Goal: Information Seeking & Learning: Find specific fact

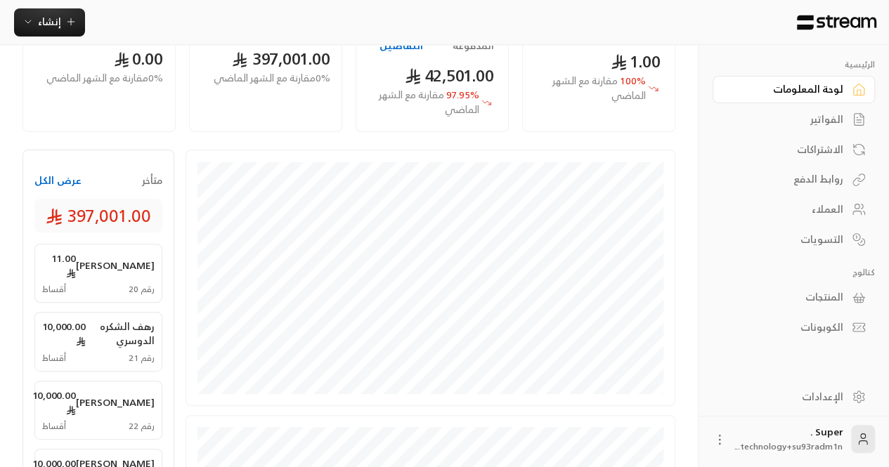
scroll to position [145, 0]
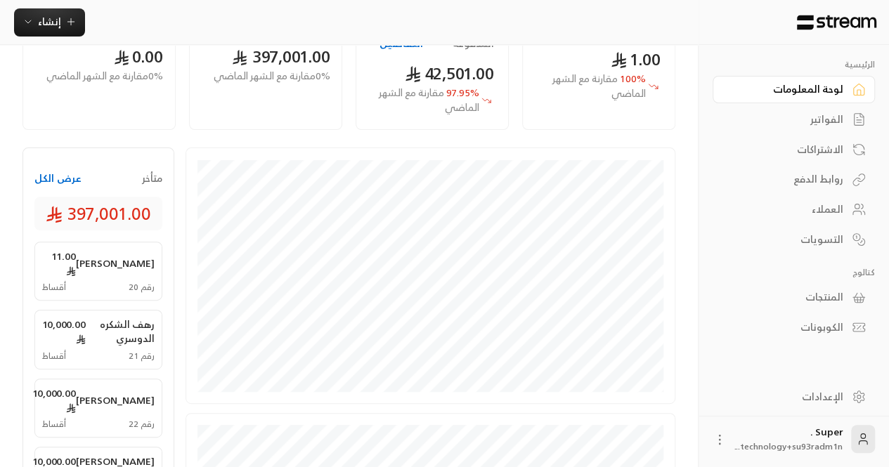
click at [819, 205] on div "العملاء" at bounding box center [786, 209] width 113 height 14
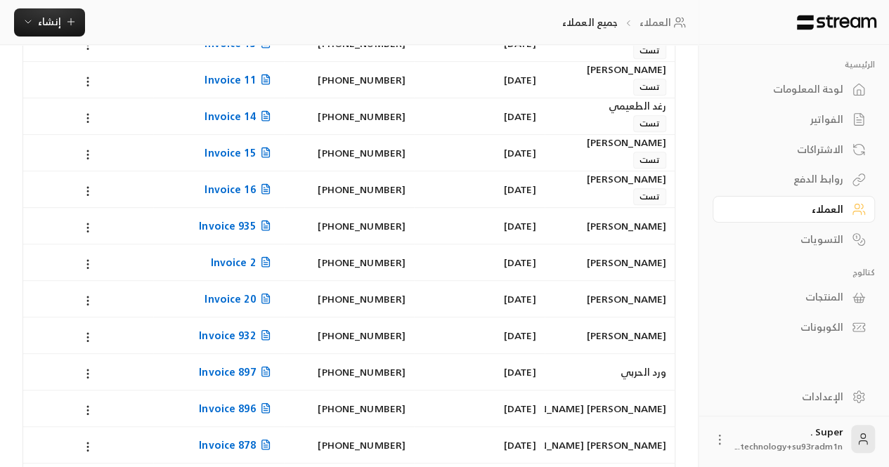
scroll to position [695, 0]
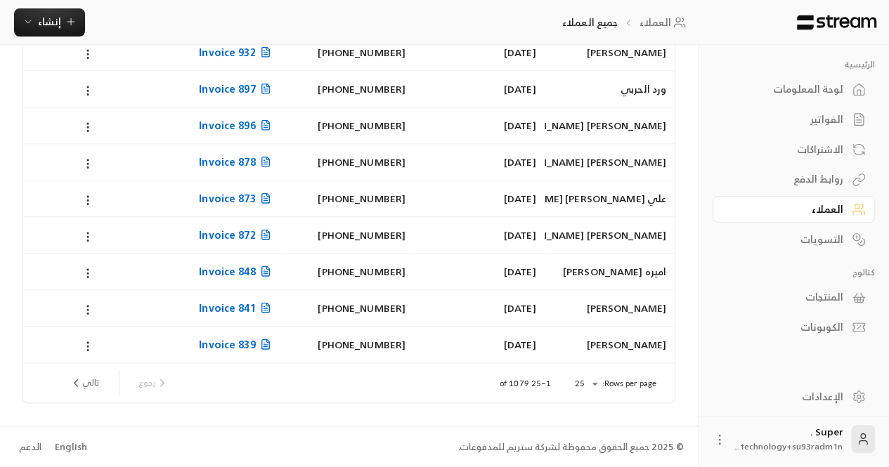
click at [72, 446] on div "English" at bounding box center [71, 448] width 32 height 14
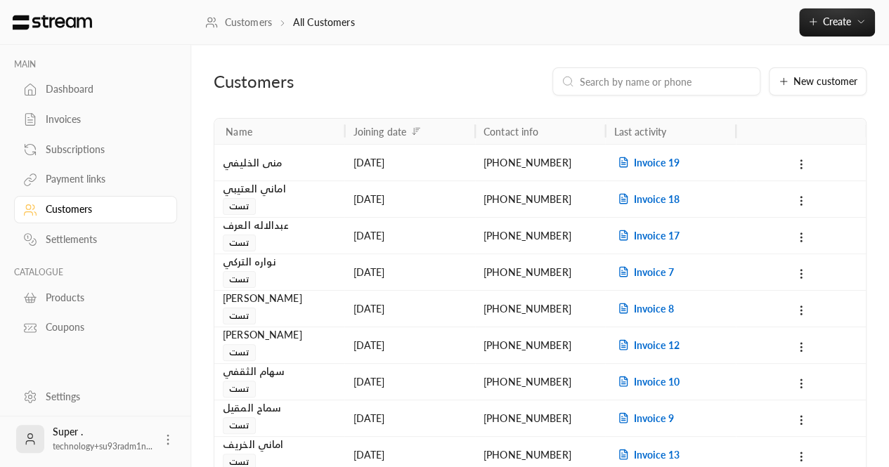
click at [643, 71] on div at bounding box center [656, 81] width 208 height 28
click at [639, 82] on input at bounding box center [665, 81] width 171 height 15
paste input "966542677006"
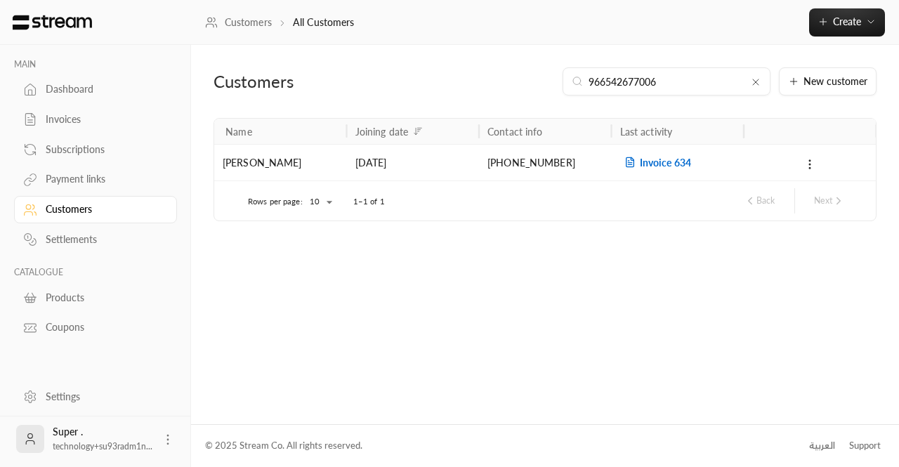
type input "966542677006"
click at [660, 160] on span "Invoice 634" at bounding box center [656, 163] width 71 height 12
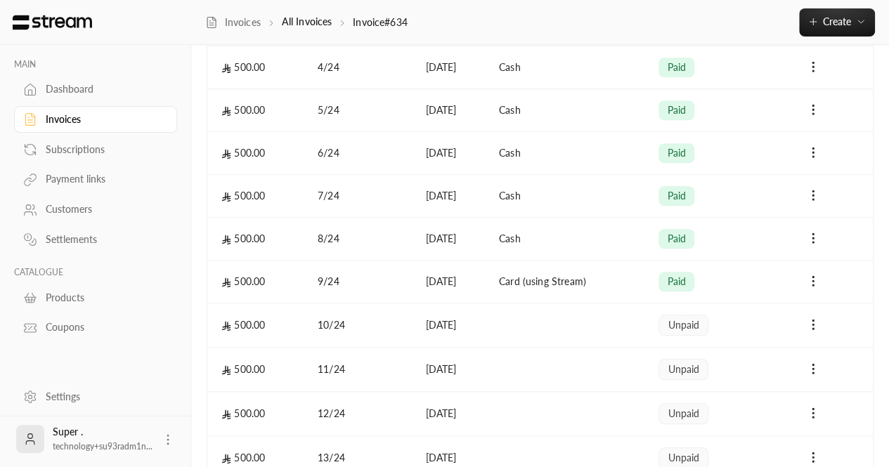
scroll to position [541, 0]
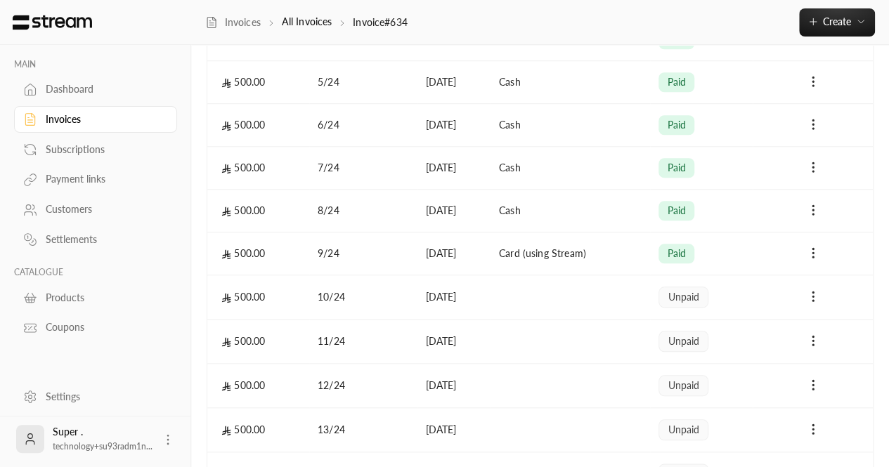
click at [57, 197] on link "Customers" at bounding box center [95, 209] width 163 height 27
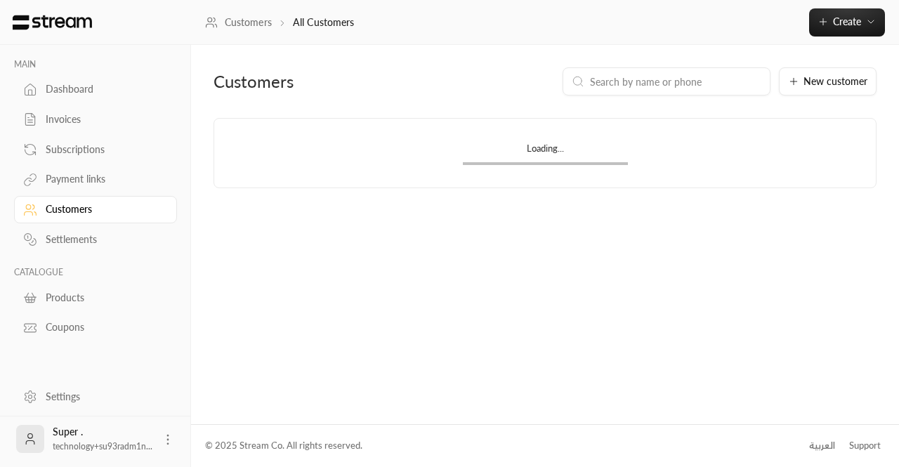
click at [680, 72] on div at bounding box center [667, 81] width 208 height 28
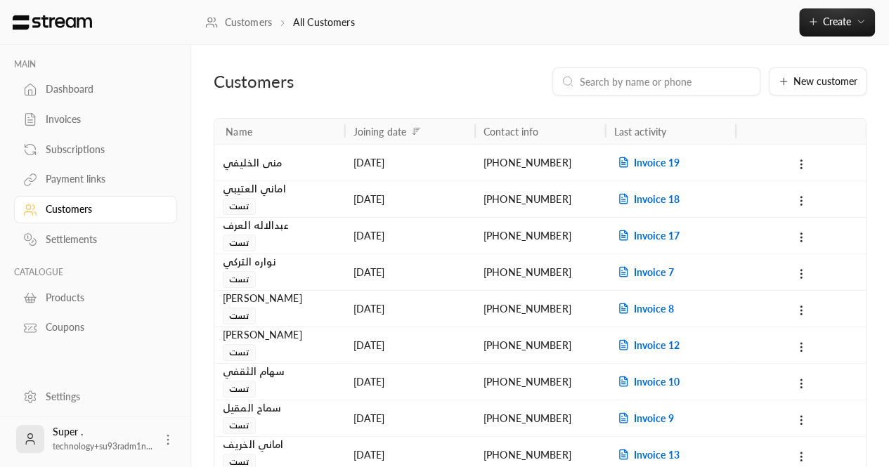
click at [665, 74] on input at bounding box center [665, 81] width 171 height 15
paste input "966599881237"
type input "966599881237"
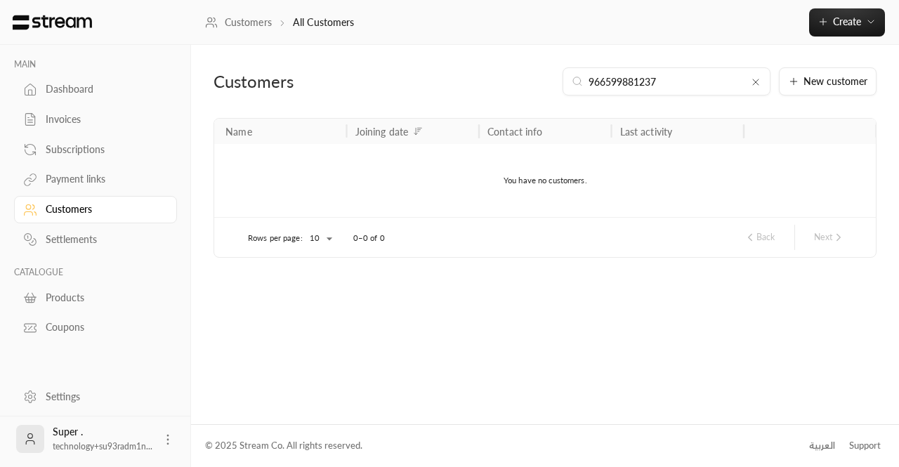
click at [673, 79] on input "966599881237" at bounding box center [667, 81] width 156 height 15
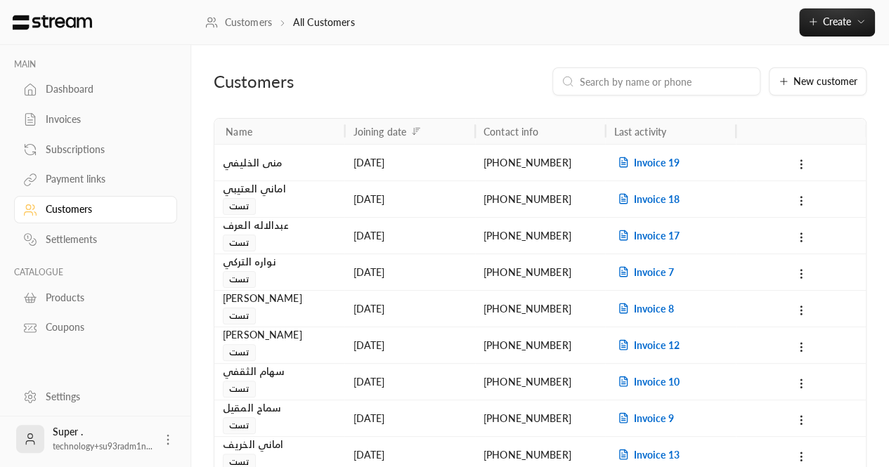
click at [53, 96] on div "Dashboard" at bounding box center [103, 89] width 114 height 14
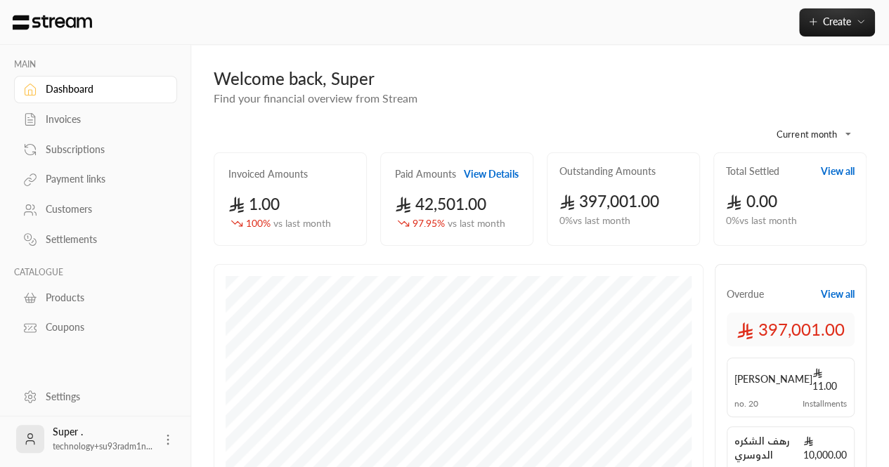
click at [58, 214] on div "Customers" at bounding box center [103, 209] width 114 height 14
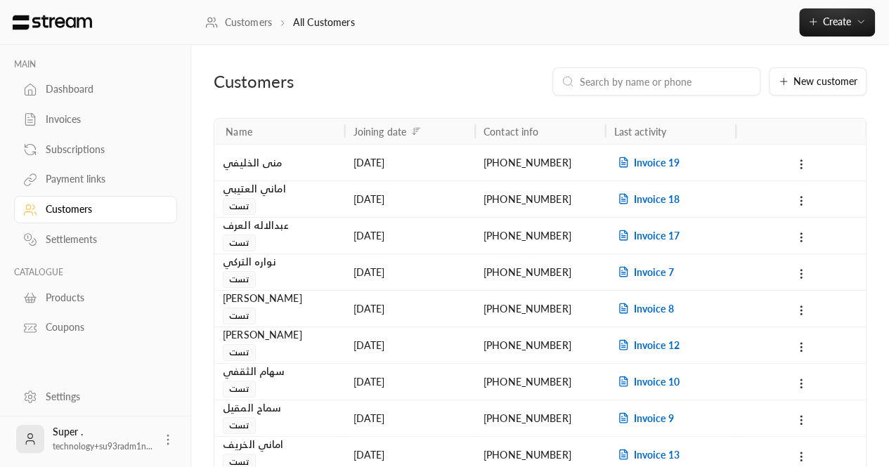
click at [502, 163] on div "[PHONE_NUMBER]" at bounding box center [539, 163] width 113 height 36
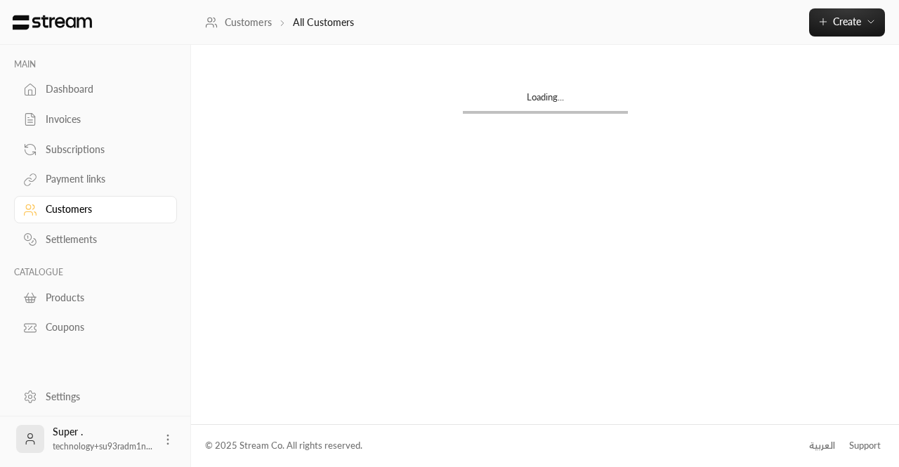
click at [502, 163] on div "Customers New customer Name Joining date Contact info Last activity منى [PERSON…" at bounding box center [545, 234] width 708 height 379
click at [502, 163] on div "Loading..." at bounding box center [545, 234] width 708 height 379
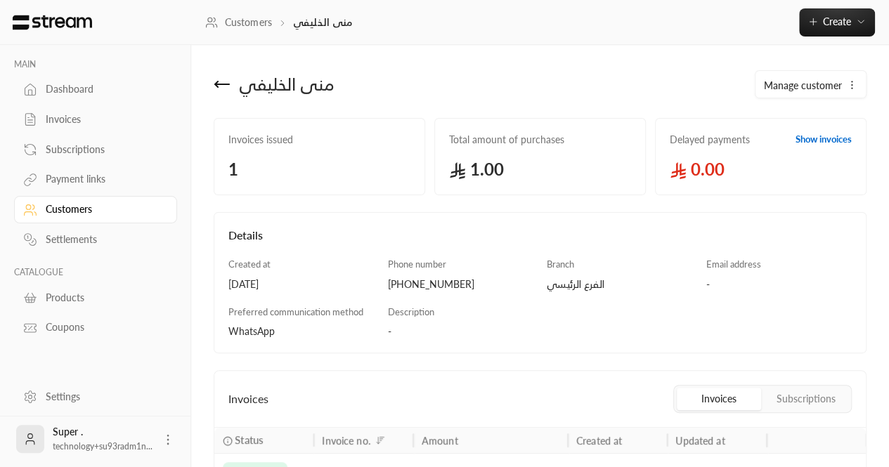
click at [419, 283] on div "[PHONE_NUMBER]" at bounding box center [460, 285] width 145 height 14
copy div "966543991511"
click at [210, 78] on div "منى الخليفي" at bounding box center [373, 84] width 333 height 34
click at [210, 84] on div "منى الخليفي" at bounding box center [373, 84] width 333 height 34
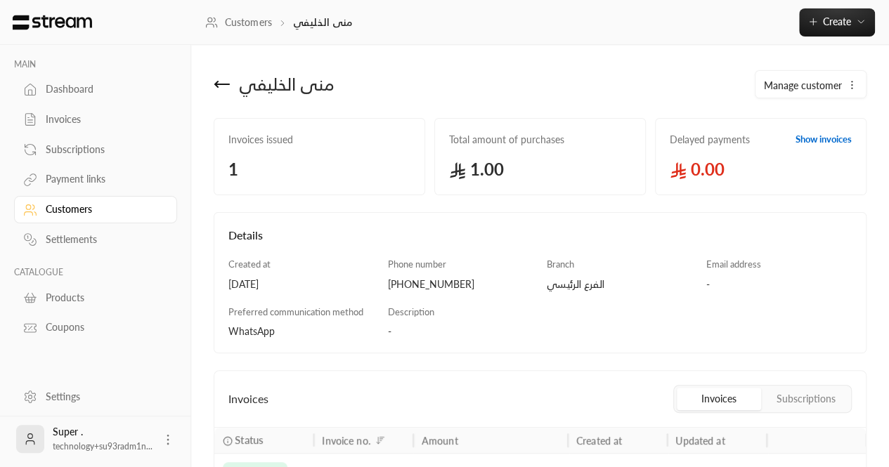
click at [226, 86] on icon at bounding box center [222, 84] width 17 height 17
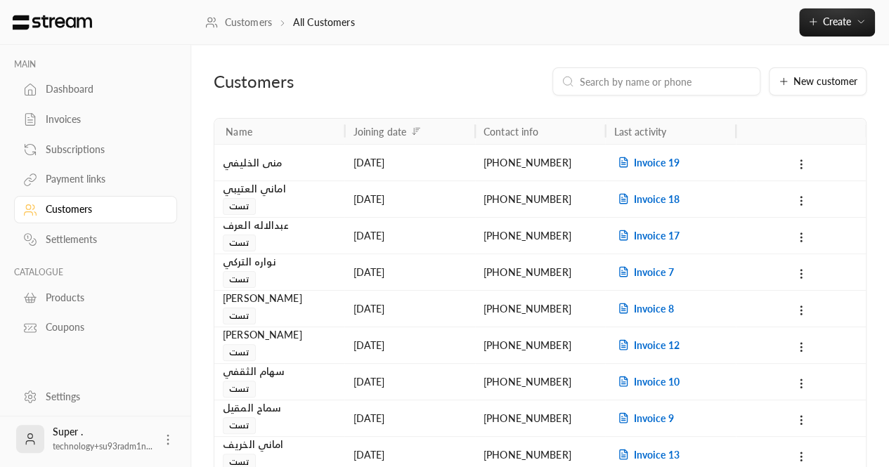
click at [552, 209] on div "[PHONE_NUMBER]" at bounding box center [539, 199] width 113 height 36
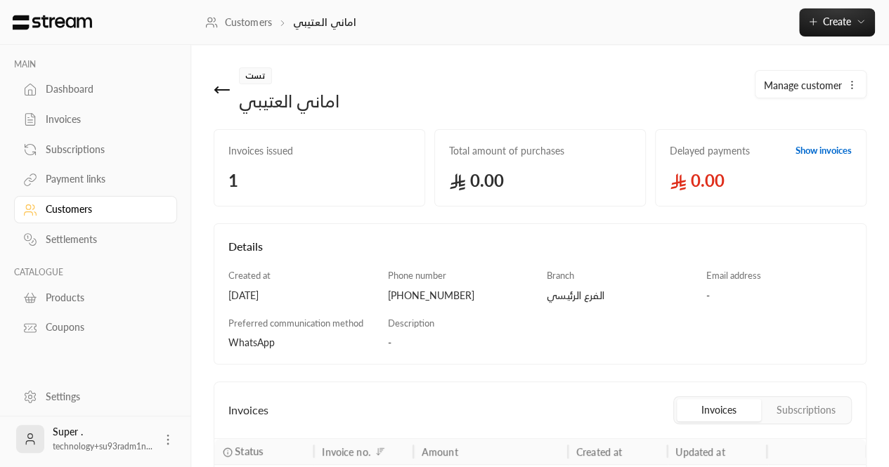
click at [212, 86] on div "تست [PERSON_NAME]" at bounding box center [373, 89] width 333 height 45
click at [219, 86] on icon at bounding box center [222, 90] width 17 height 17
